Goal: Information Seeking & Learning: Learn about a topic

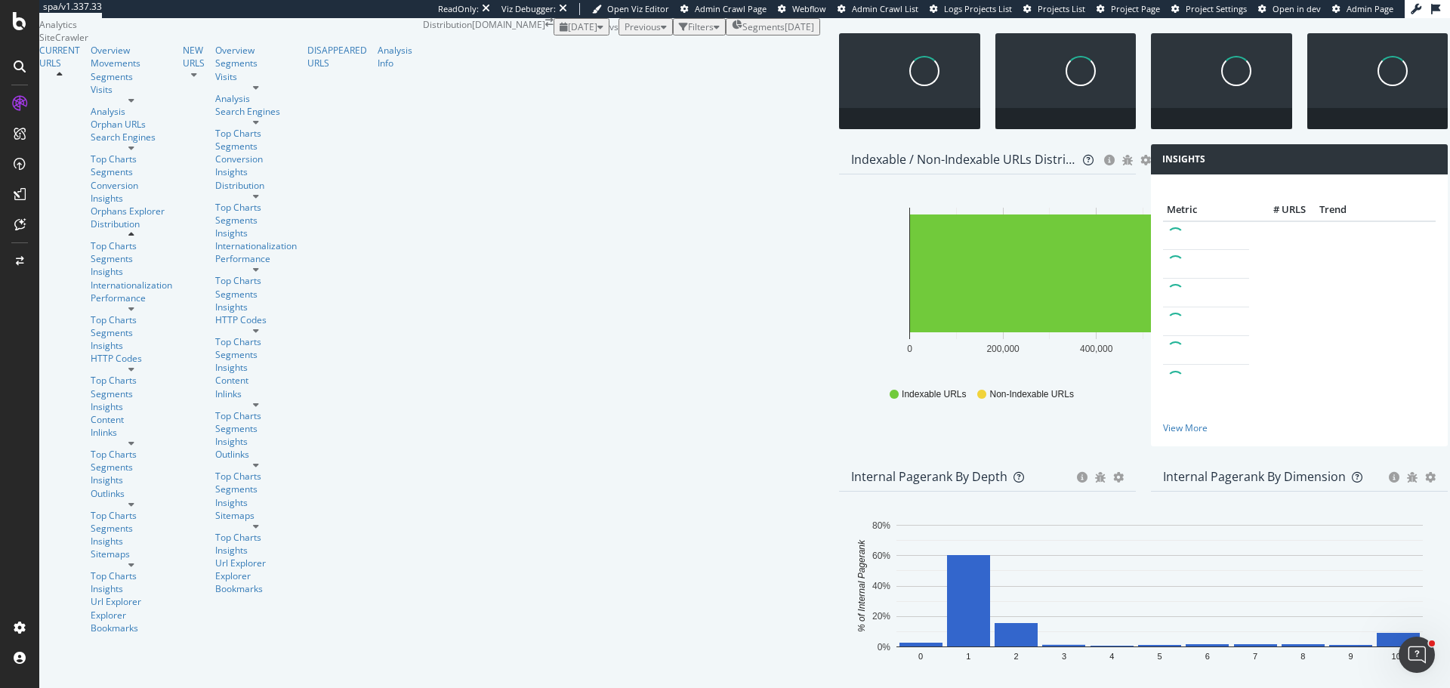
scroll to position [2136, 0]
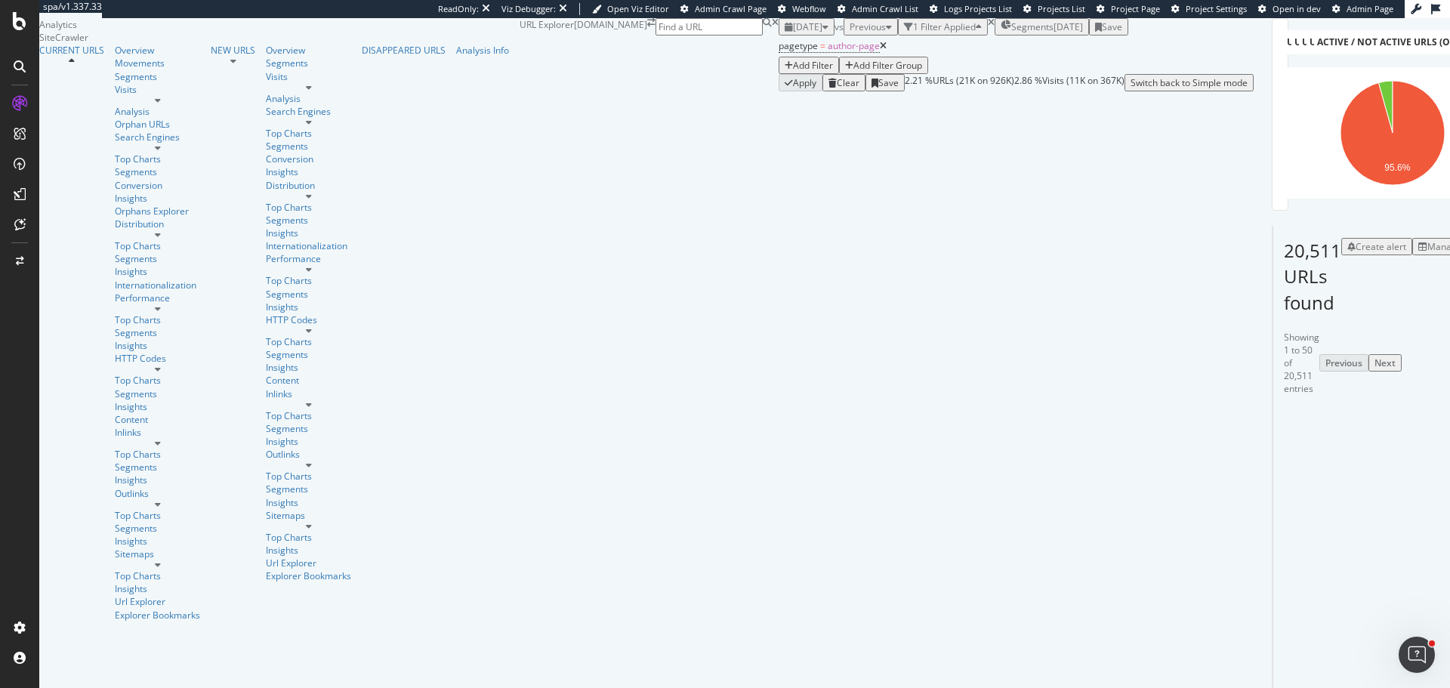
click at [1427, 253] on div "Manage Columns" at bounding box center [1464, 246] width 74 height 13
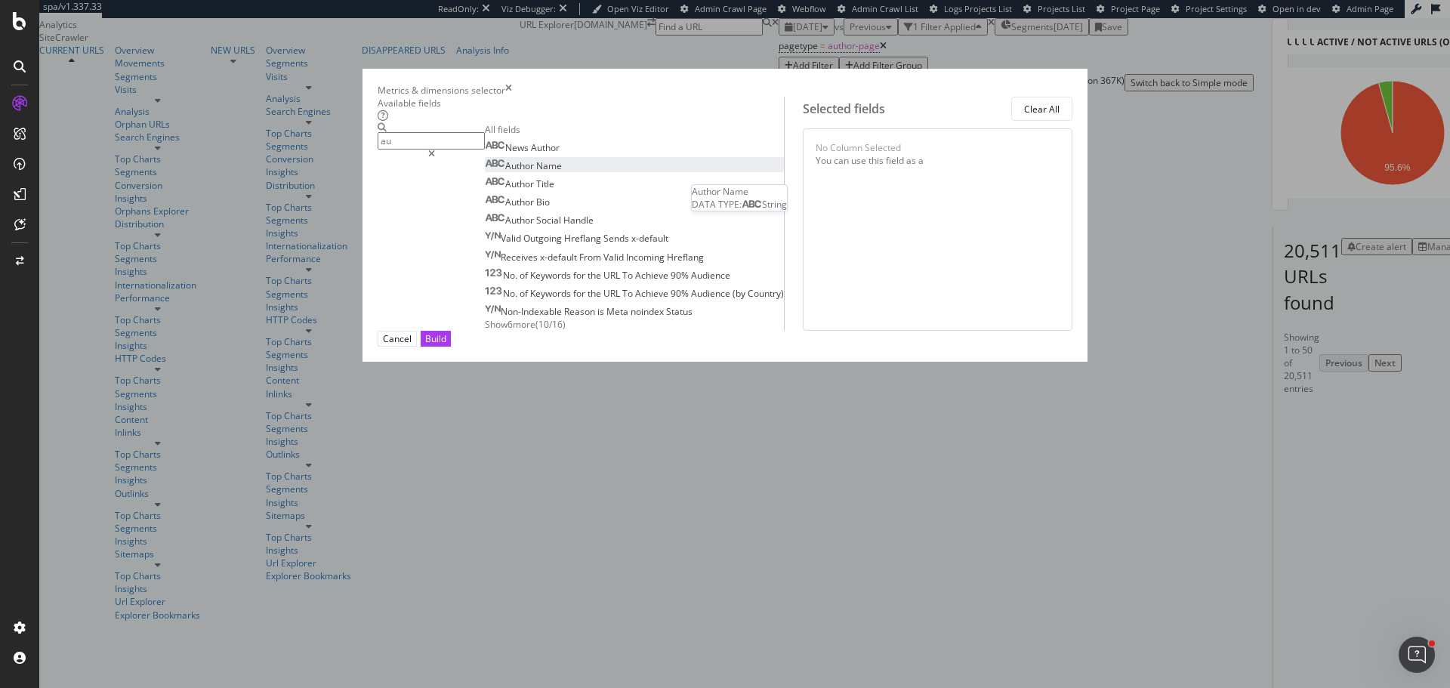
type input "au"
click at [536, 172] on span "Name" at bounding box center [549, 165] width 26 height 13
click at [512, 190] on div "Author Title" at bounding box center [519, 183] width 69 height 13
click at [513, 208] on div "Author Bio" at bounding box center [517, 202] width 65 height 13
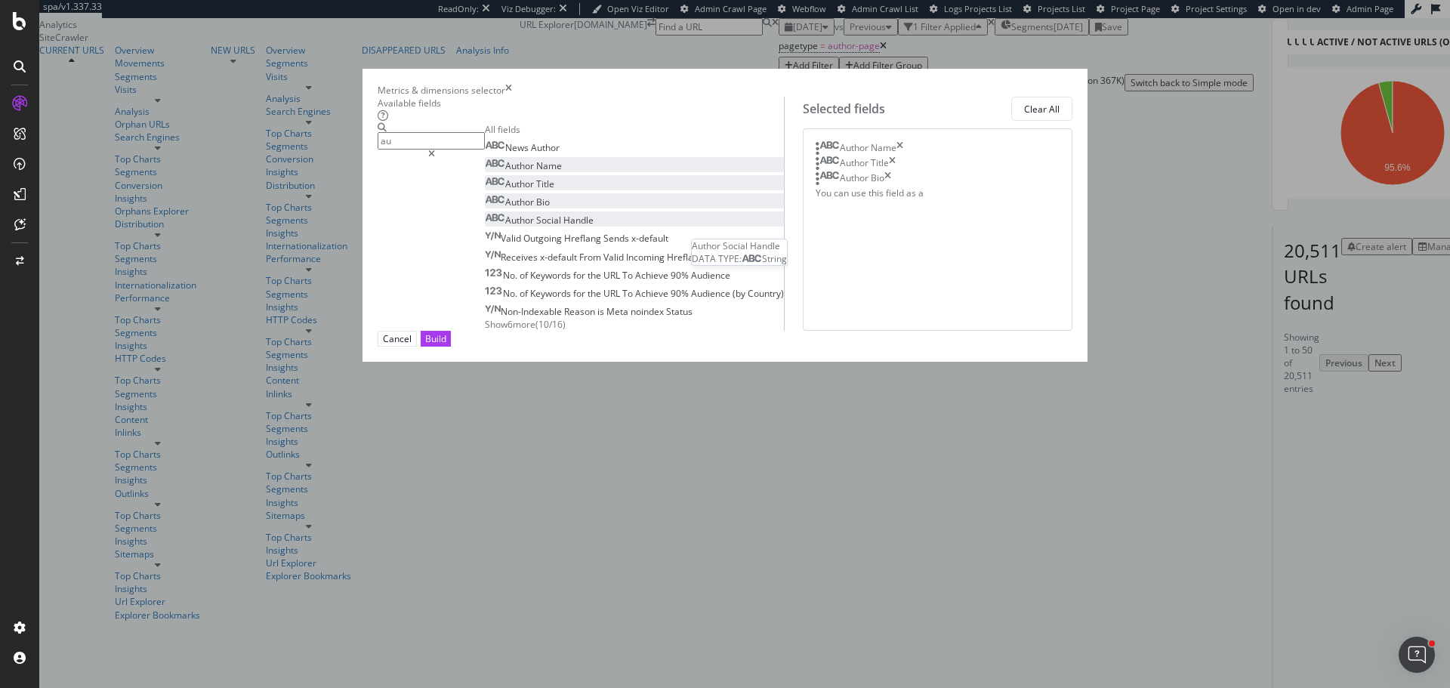
click at [563, 227] on span "Handle" at bounding box center [578, 220] width 30 height 13
click at [451, 347] on button "Build" at bounding box center [436, 339] width 30 height 16
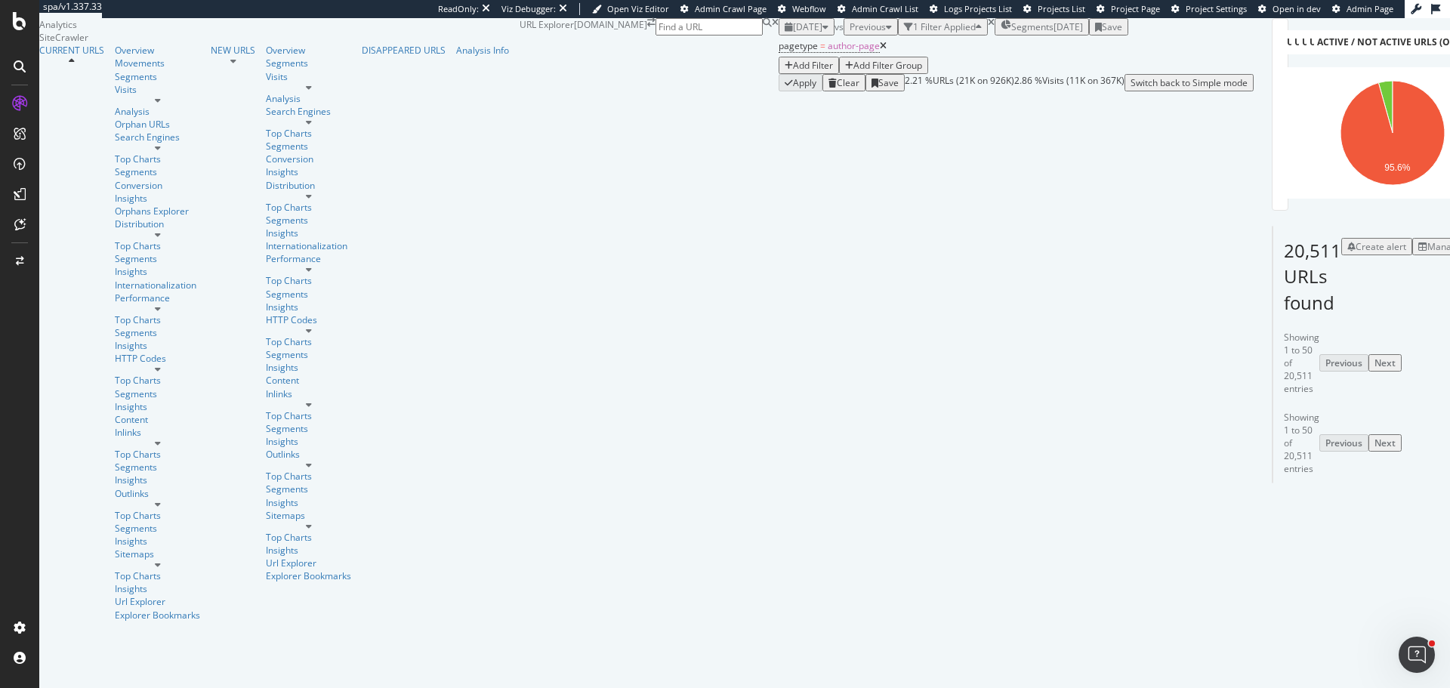
click at [1272, 396] on div "20,511 URLs found Create alert Manage Columns Export as CSV Showing 1 to 50 of …" at bounding box center [1273, 354] width 2 height 257
click at [1414, 483] on icon at bounding box center [1418, 487] width 9 height 9
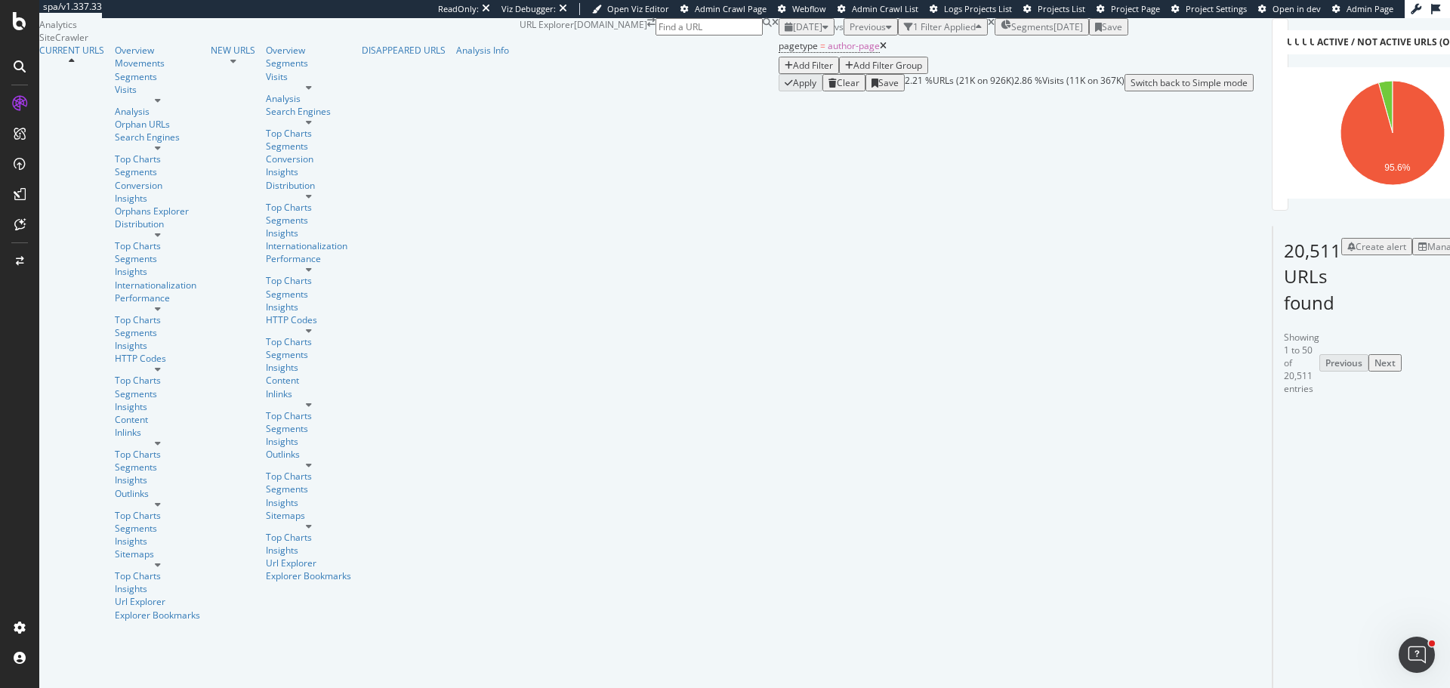
click at [1340, 483] on div at bounding box center [1418, 494] width 156 height 23
